Goal: Task Accomplishment & Management: Use online tool/utility

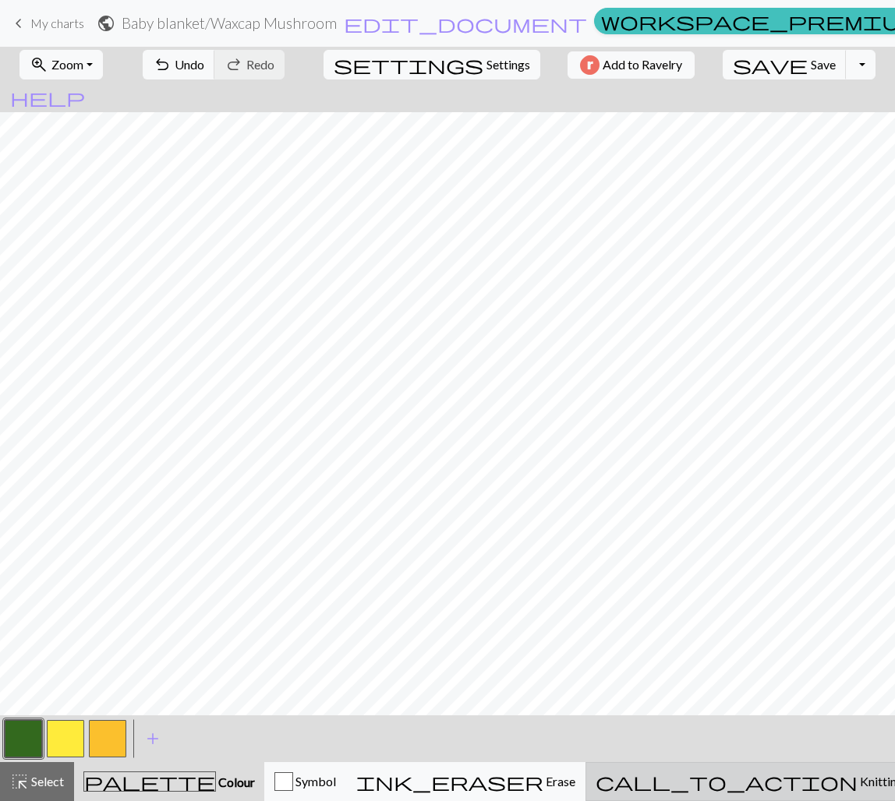
click at [746, 778] on span "call_to_action" at bounding box center [727, 782] width 262 height 22
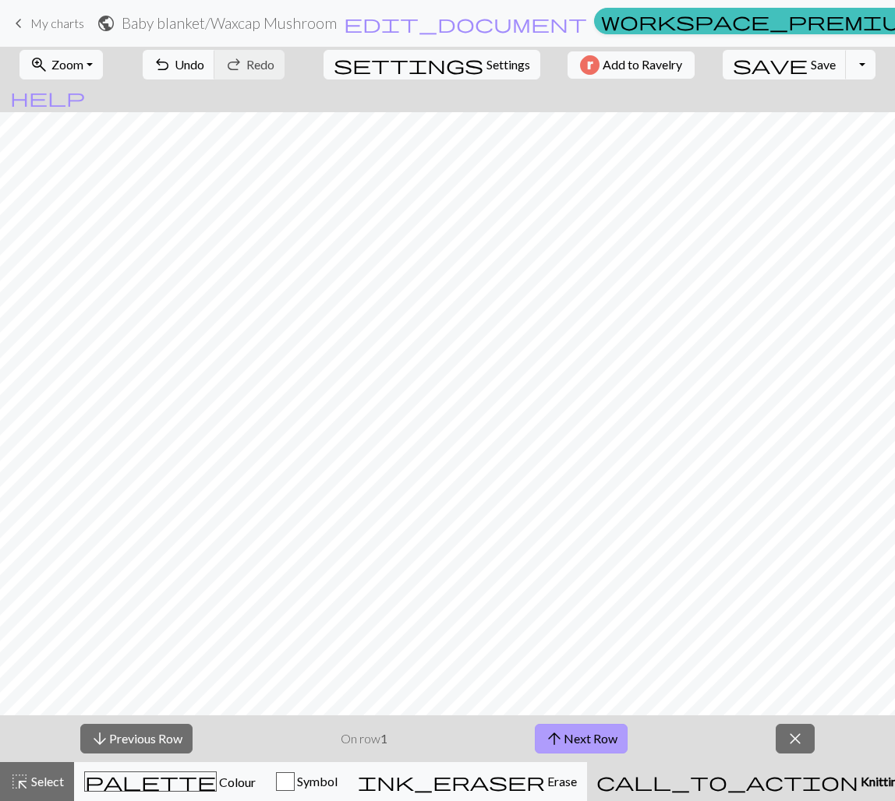
click at [600, 737] on button "arrow_upward Next Row" at bounding box center [581, 739] width 93 height 30
click at [168, 741] on button "arrow_downward Previous Row" at bounding box center [136, 739] width 112 height 30
click at [612, 736] on button "arrow_upward Next Row" at bounding box center [581, 739] width 93 height 30
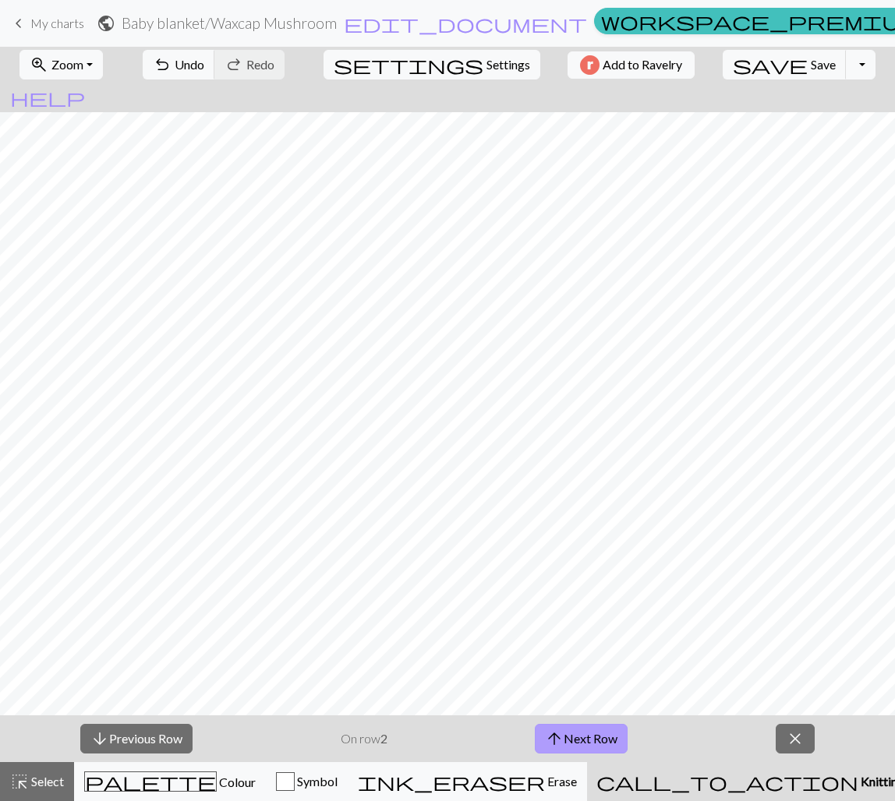
click at [612, 736] on button "arrow_upward Next Row" at bounding box center [581, 739] width 93 height 30
click at [582, 738] on button "arrow_upward Next Row" at bounding box center [581, 739] width 93 height 30
click at [559, 740] on span "arrow_upward" at bounding box center [554, 739] width 19 height 22
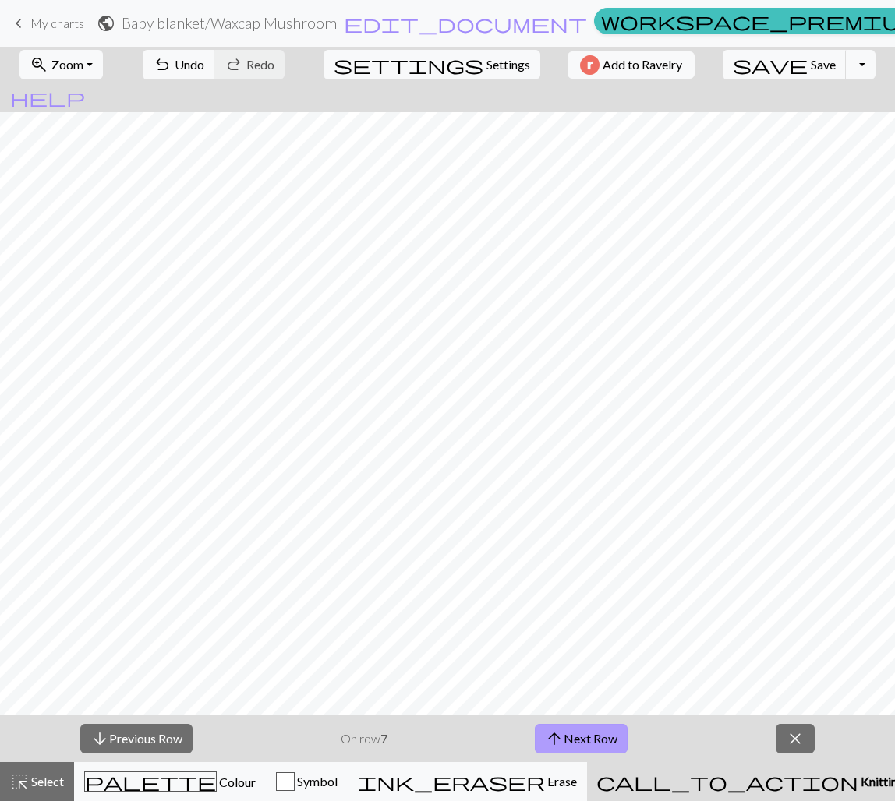
click at [559, 740] on span "arrow_upward" at bounding box center [554, 739] width 19 height 22
click at [570, 735] on button "arrow_upward Next Row" at bounding box center [581, 739] width 93 height 30
click at [570, 735] on button "arrow_upward Next Row" at bounding box center [584, 739] width 93 height 30
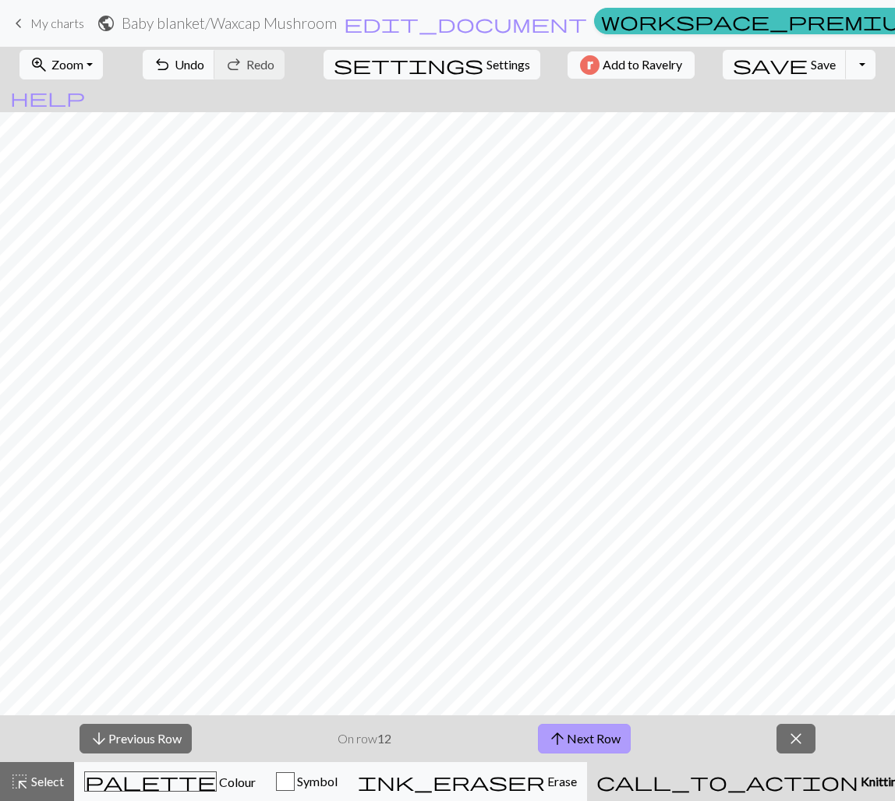
click at [570, 735] on button "arrow_upward Next Row" at bounding box center [584, 739] width 93 height 30
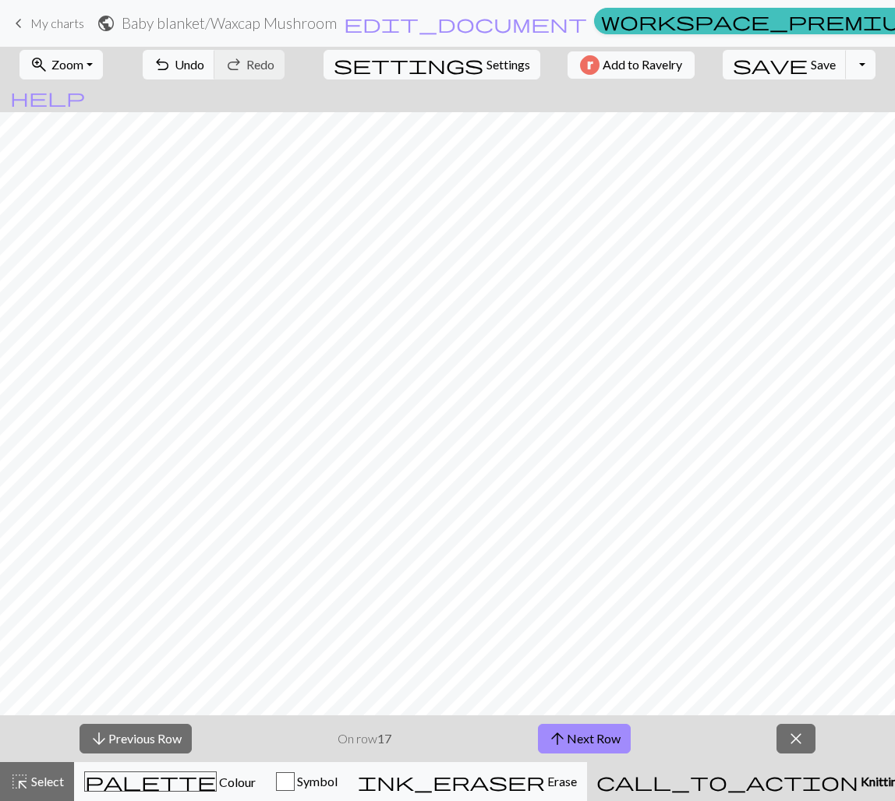
drag, startPoint x: 807, startPoint y: 747, endPoint x: 801, endPoint y: 734, distance: 13.6
click at [805, 744] on button "close" at bounding box center [795, 739] width 39 height 30
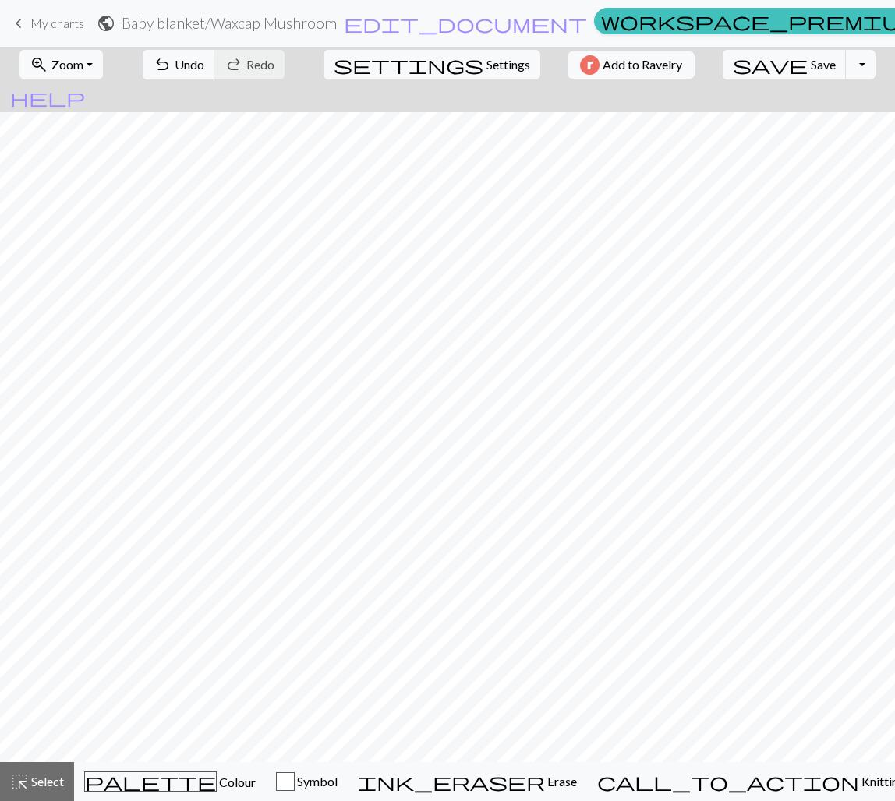
click at [808, 64] on div "zoom_in Zoom Zoom Fit all Fit width Fit height 50% 100% 150% 200% undo Undo Und…" at bounding box center [447, 424] width 895 height 755
drag, startPoint x: 772, startPoint y: 66, endPoint x: 751, endPoint y: 64, distance: 21.2
click at [811, 66] on span "Save" at bounding box center [823, 64] width 25 height 15
